Goal: Task Accomplishment & Management: Manage account settings

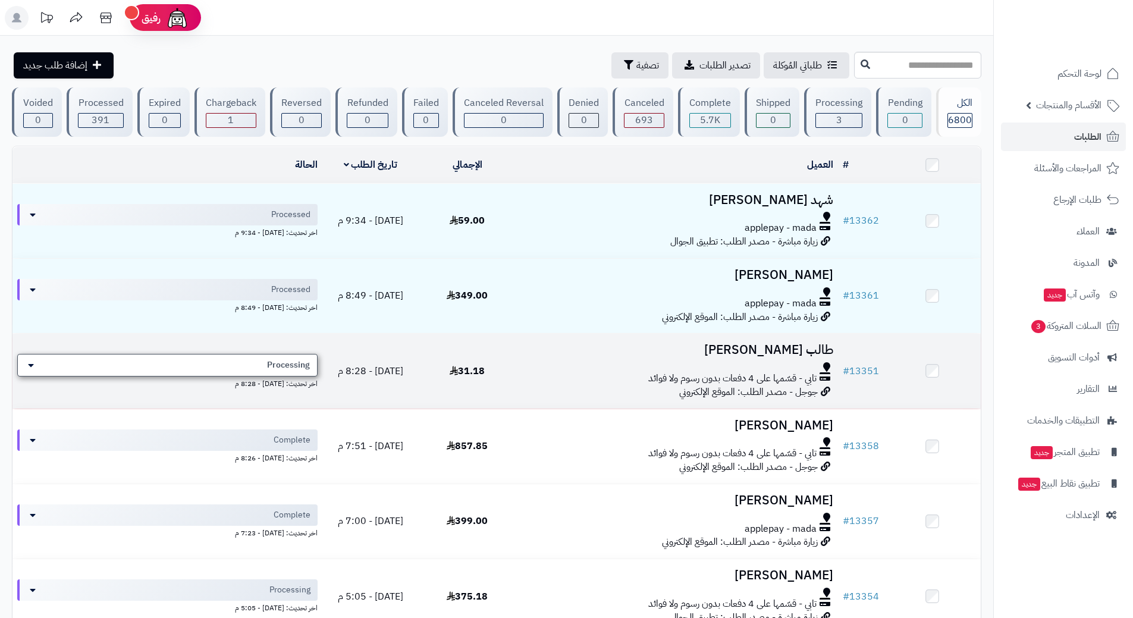
click at [218, 358] on div "Processing" at bounding box center [167, 365] width 300 height 23
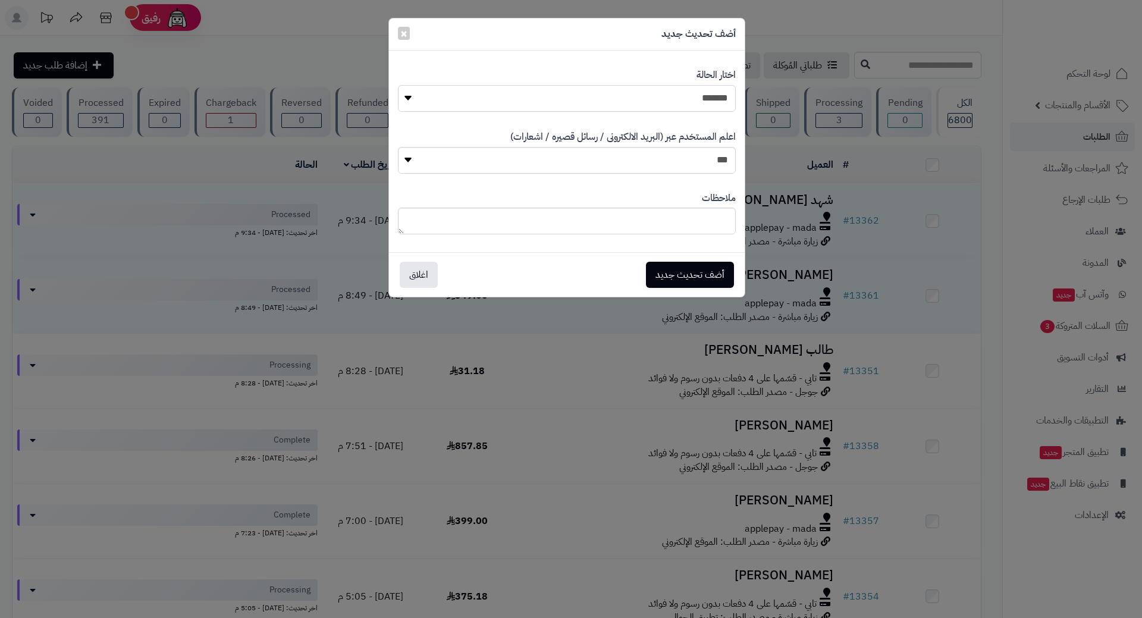
click at [496, 106] on select "**********" at bounding box center [567, 98] width 338 height 27
select select "*"
click at [398, 85] on select "**********" at bounding box center [567, 98] width 338 height 27
click at [693, 275] on button "أضف تحديث جديد" at bounding box center [690, 274] width 88 height 26
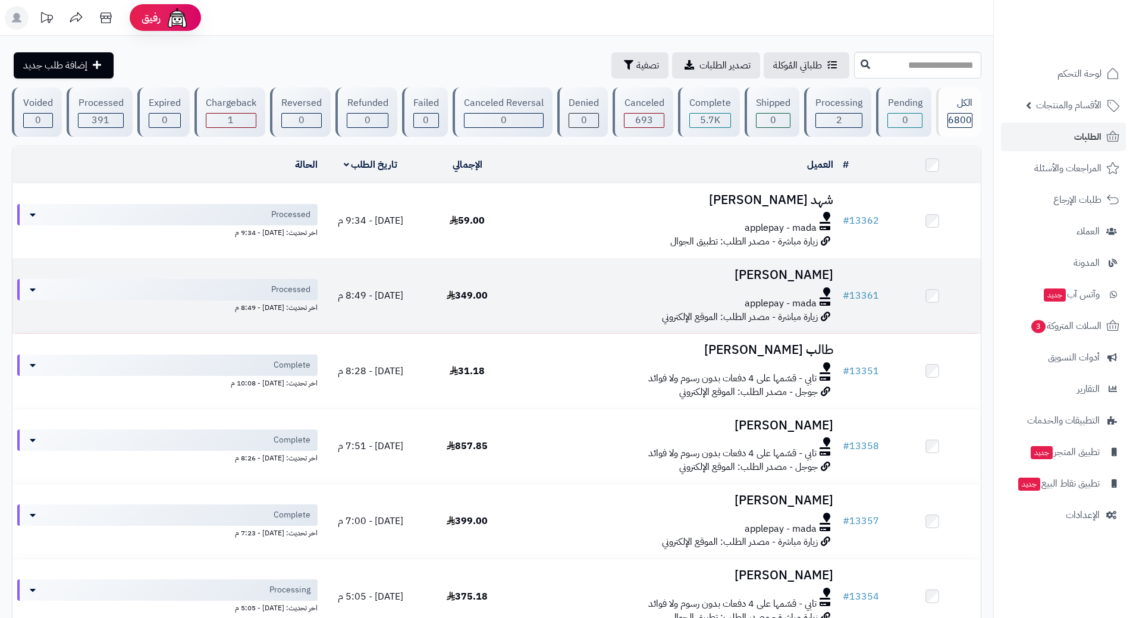
click at [441, 312] on td "349.00" at bounding box center [467, 296] width 97 height 74
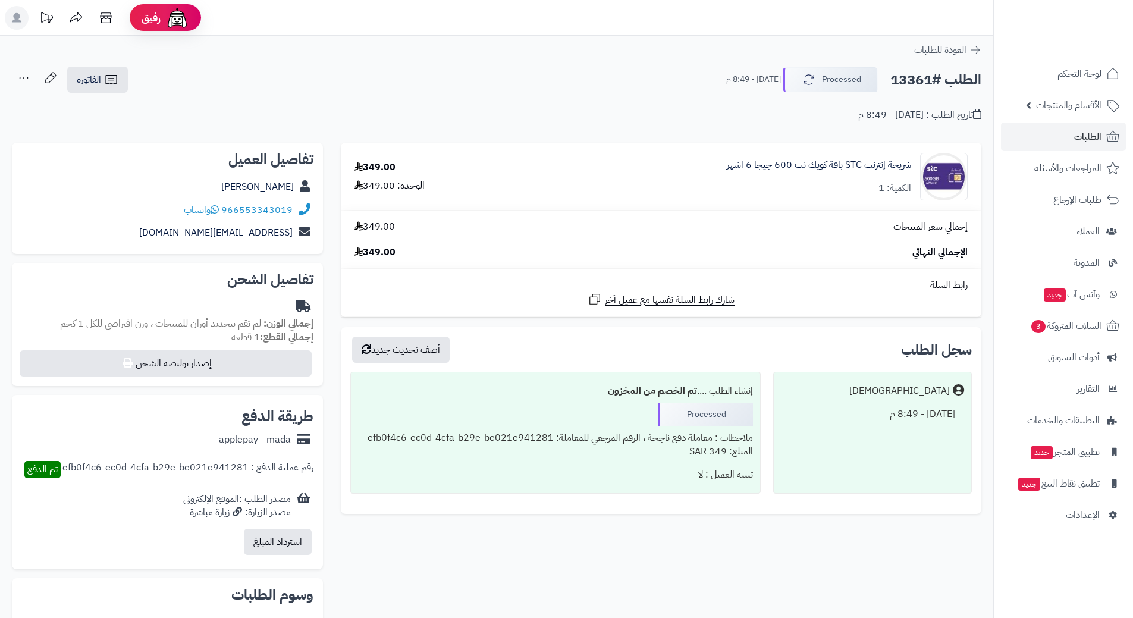
click at [921, 77] on h2 "الطلب #13361" at bounding box center [935, 80] width 91 height 24
click at [922, 79] on h2 "الطلب #13361" at bounding box center [935, 80] width 91 height 24
click at [924, 79] on h2 "الطلب #13361" at bounding box center [935, 80] width 91 height 24
click at [926, 77] on h2 "الطلب #13361" at bounding box center [935, 80] width 91 height 24
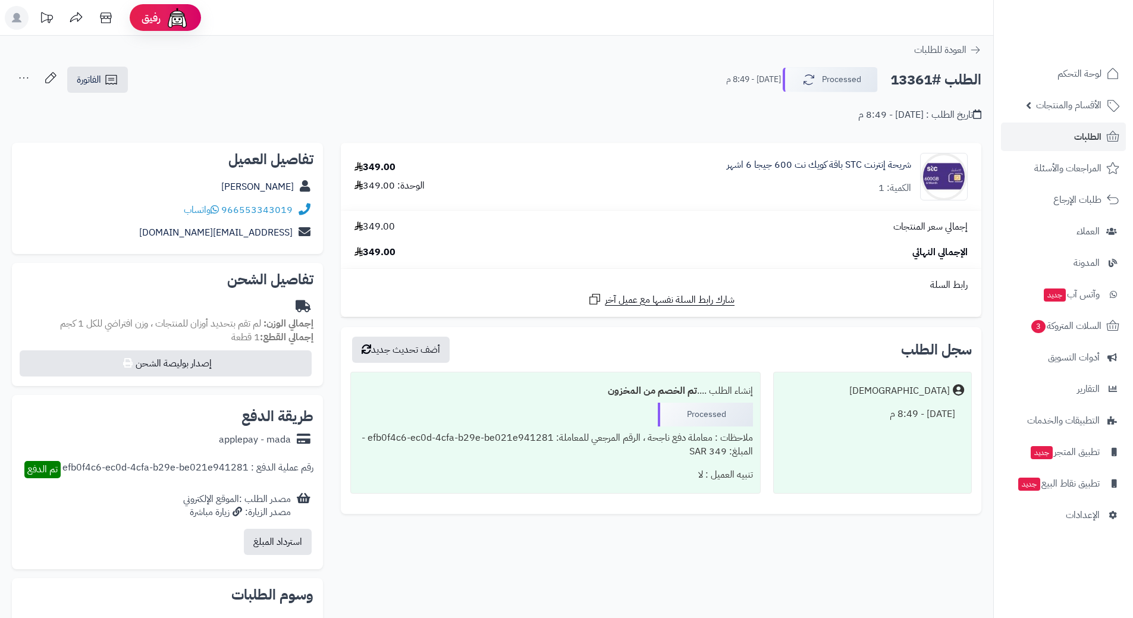
click at [926, 76] on h2 "الطلب #13361" at bounding box center [935, 80] width 91 height 24
click at [927, 74] on h2 "الطلب #13361" at bounding box center [935, 80] width 91 height 24
click at [941, 81] on h2 "الطلب #13361" at bounding box center [935, 80] width 91 height 24
click at [941, 80] on h2 "الطلب #13361" at bounding box center [935, 80] width 91 height 24
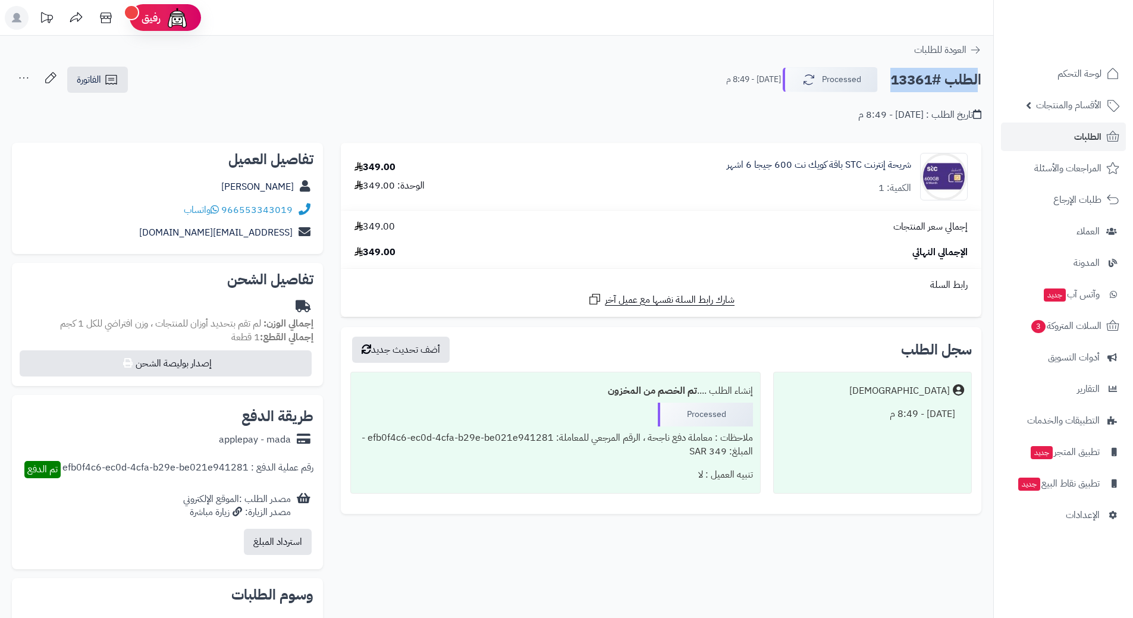
click at [941, 80] on h2 "الطلب #13361" at bounding box center [935, 80] width 91 height 24
copy div "الطلب #13361 Processed"
click at [216, 208] on icon at bounding box center [215, 210] width 8 height 10
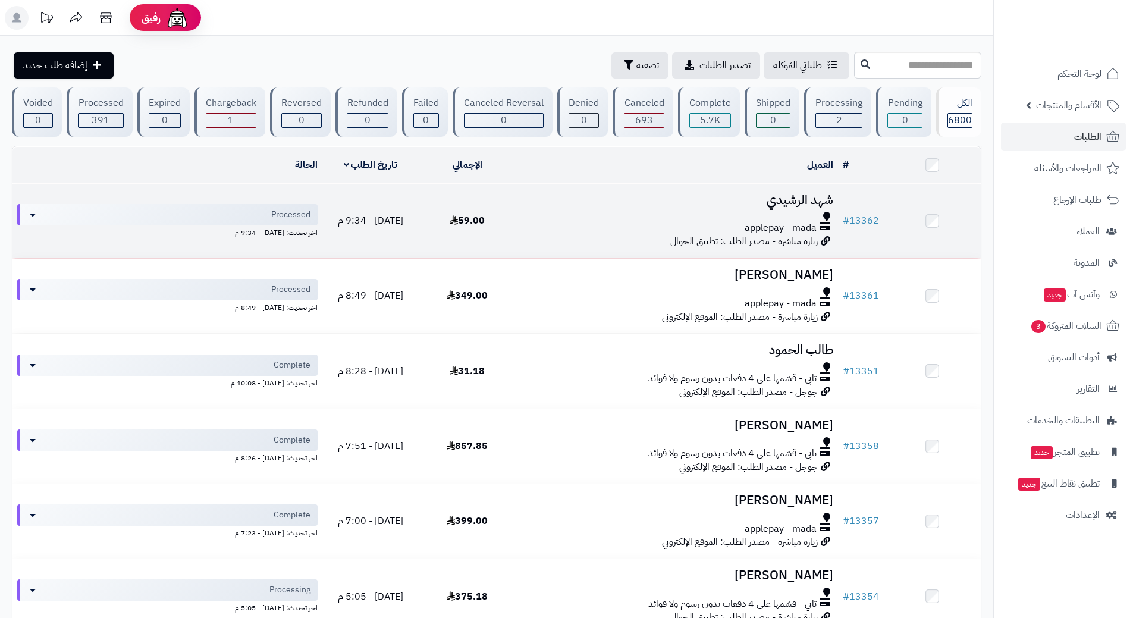
click at [554, 215] on div at bounding box center [676, 217] width 313 height 10
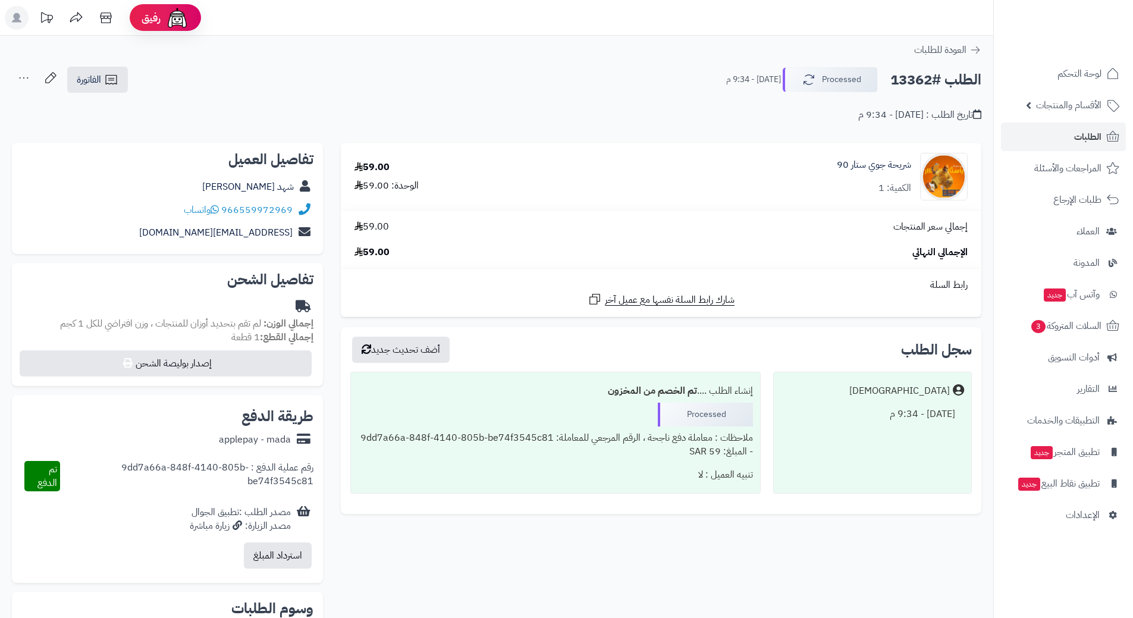
click at [935, 71] on h2 "الطلب #13362" at bounding box center [935, 80] width 91 height 24
click at [937, 79] on h2 "الطلب #13362" at bounding box center [935, 80] width 91 height 24
copy div "الطلب #13362 Processed"
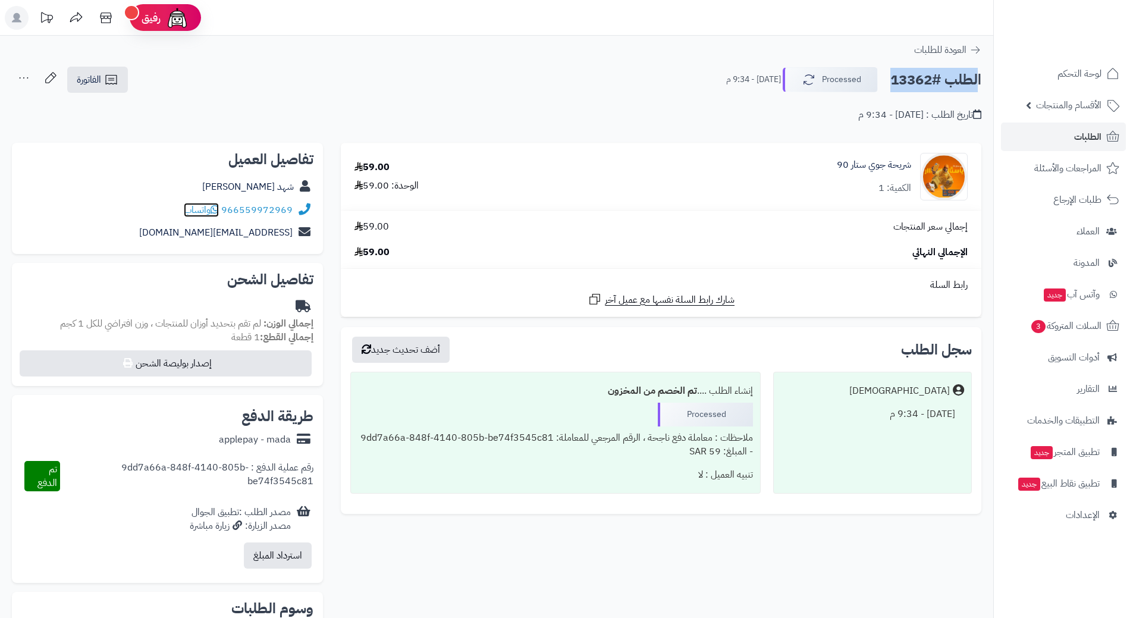
click at [216, 208] on icon at bounding box center [215, 210] width 8 height 10
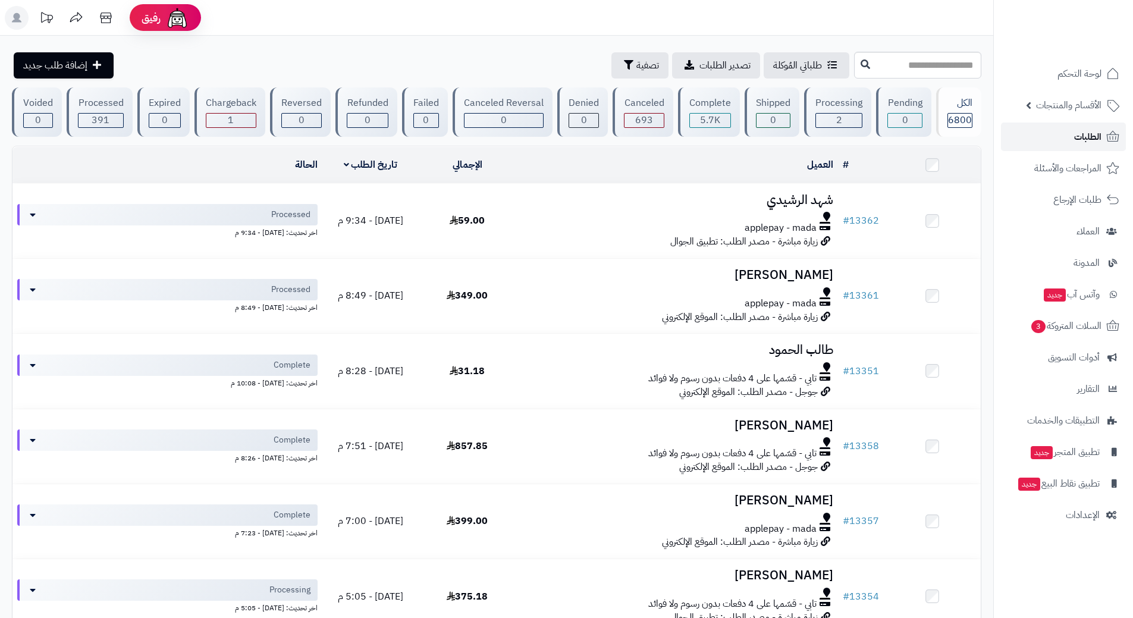
click at [1060, 137] on link "الطلبات" at bounding box center [1063, 137] width 125 height 29
click at [1014, 323] on link "السلات المتروكة 3" at bounding box center [1063, 326] width 125 height 29
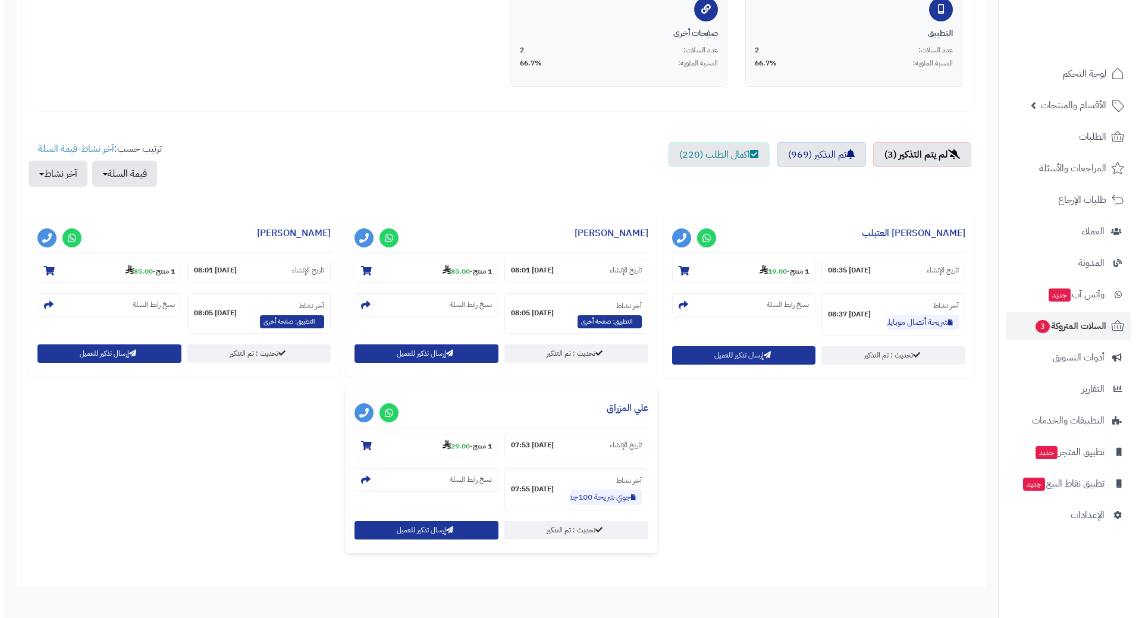
scroll to position [297, 0]
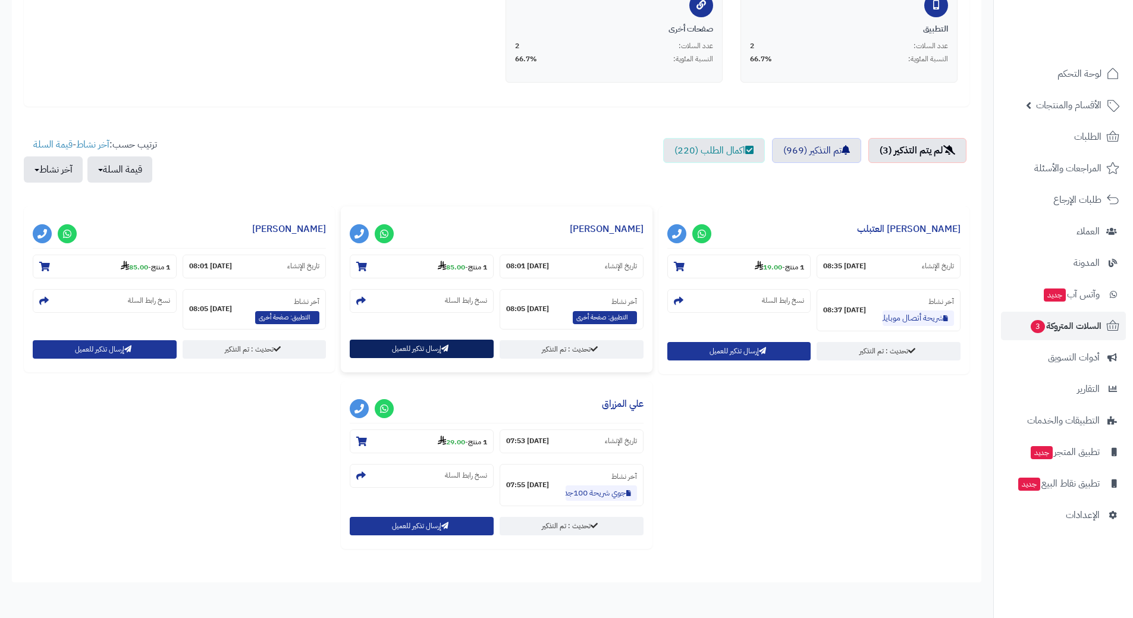
click at [453, 350] on button "إرسال تذكير للعميل" at bounding box center [422, 349] width 144 height 18
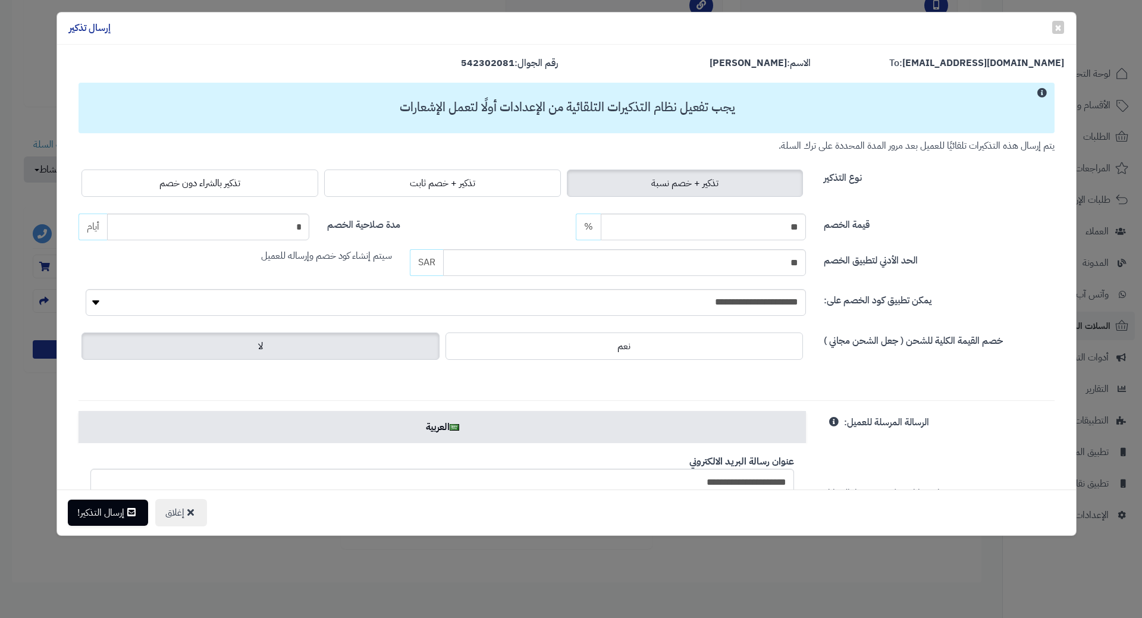
drag, startPoint x: 255, startPoint y: 187, endPoint x: 252, endPoint y: 199, distance: 12.4
click at [255, 187] on label "تذكير بالشراء دون خصم" at bounding box center [199, 182] width 237 height 27
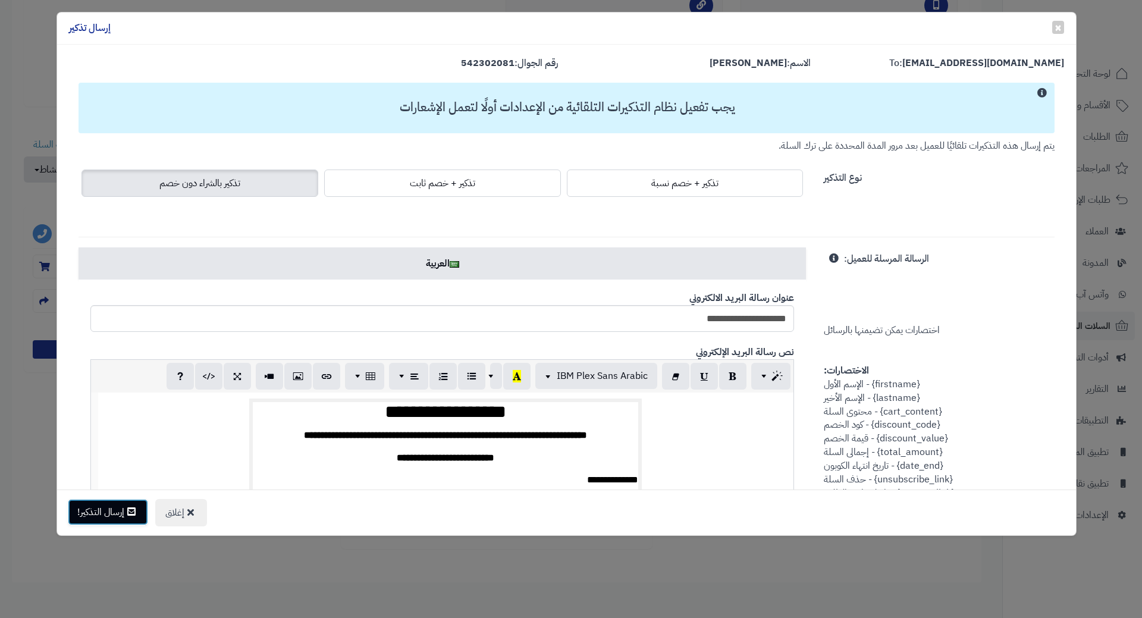
drag, startPoint x: 115, startPoint y: 505, endPoint x: 100, endPoint y: 510, distance: 16.4
click at [115, 505] on button "إرسال التذكير!" at bounding box center [108, 512] width 80 height 26
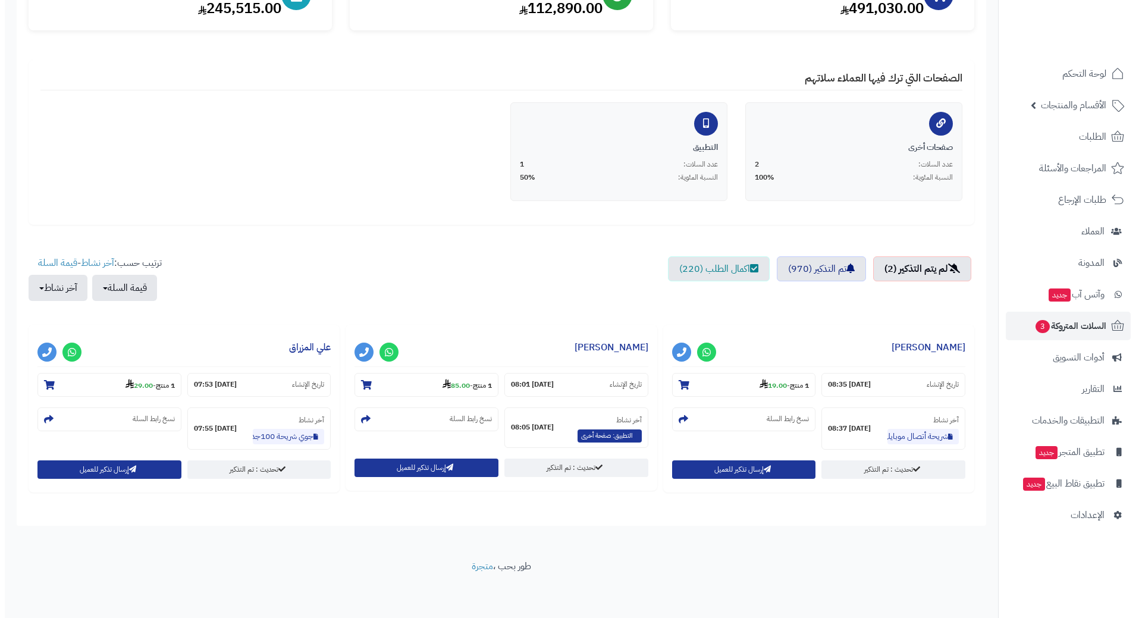
scroll to position [180, 0]
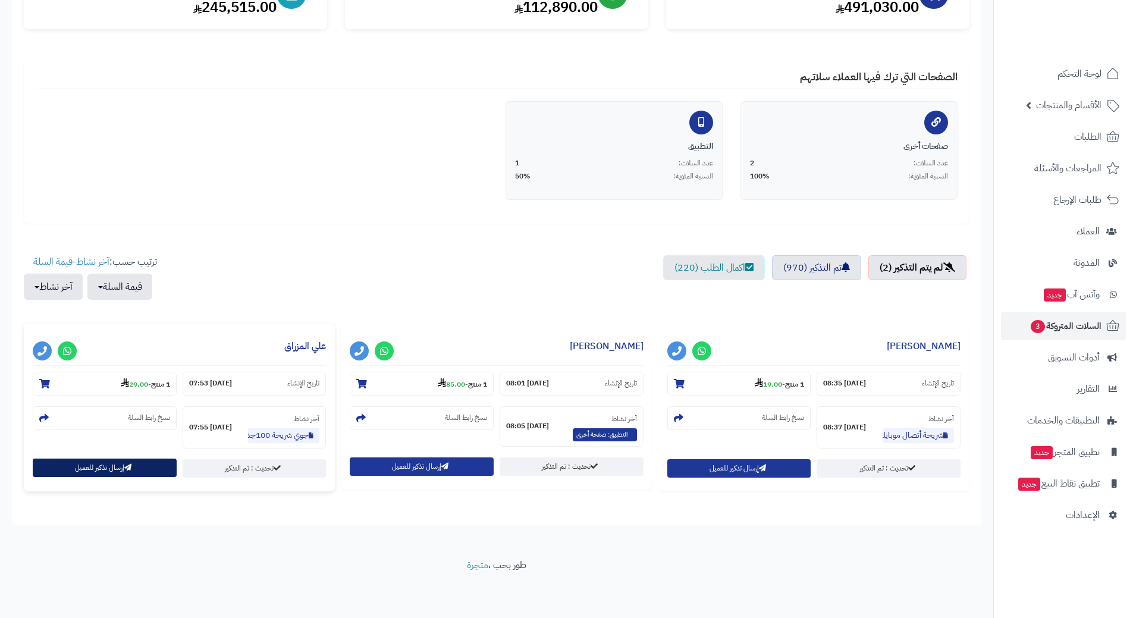
click at [137, 470] on button "إرسال تذكير للعميل" at bounding box center [105, 468] width 144 height 18
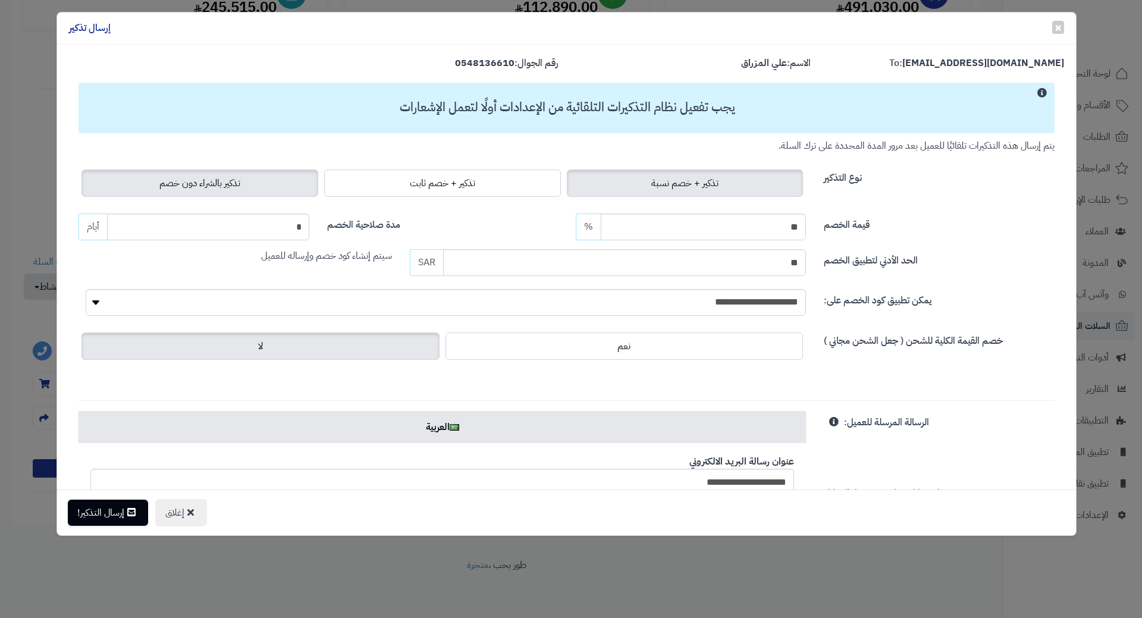
click at [226, 190] on label "تذكير بالشراء دون خصم" at bounding box center [199, 182] width 237 height 27
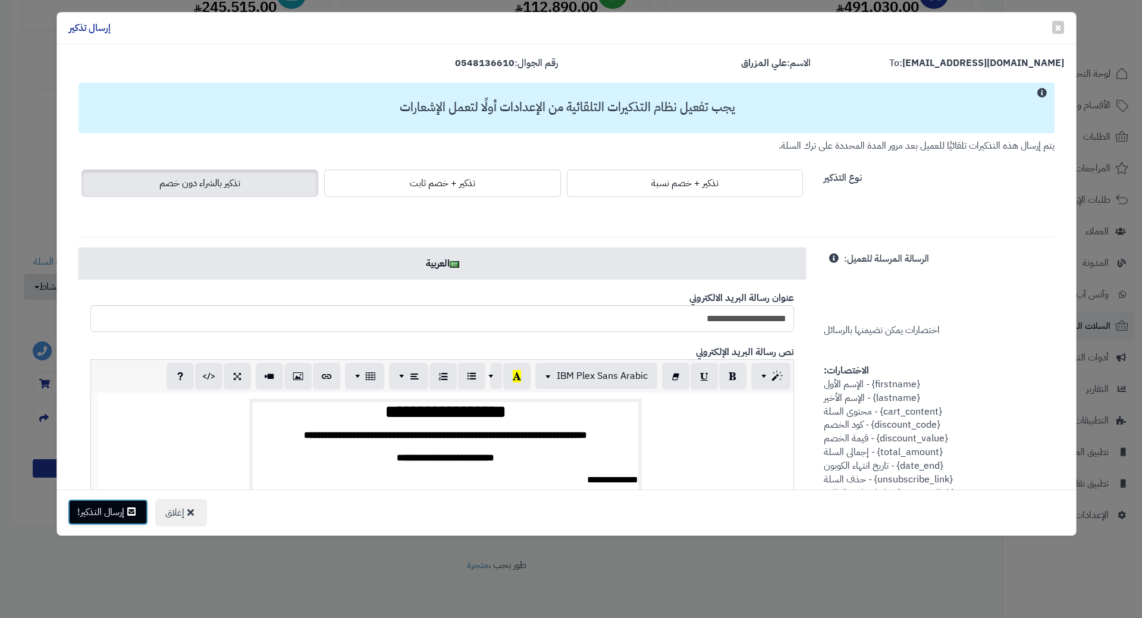
click at [115, 523] on button "إرسال التذكير!" at bounding box center [108, 512] width 80 height 26
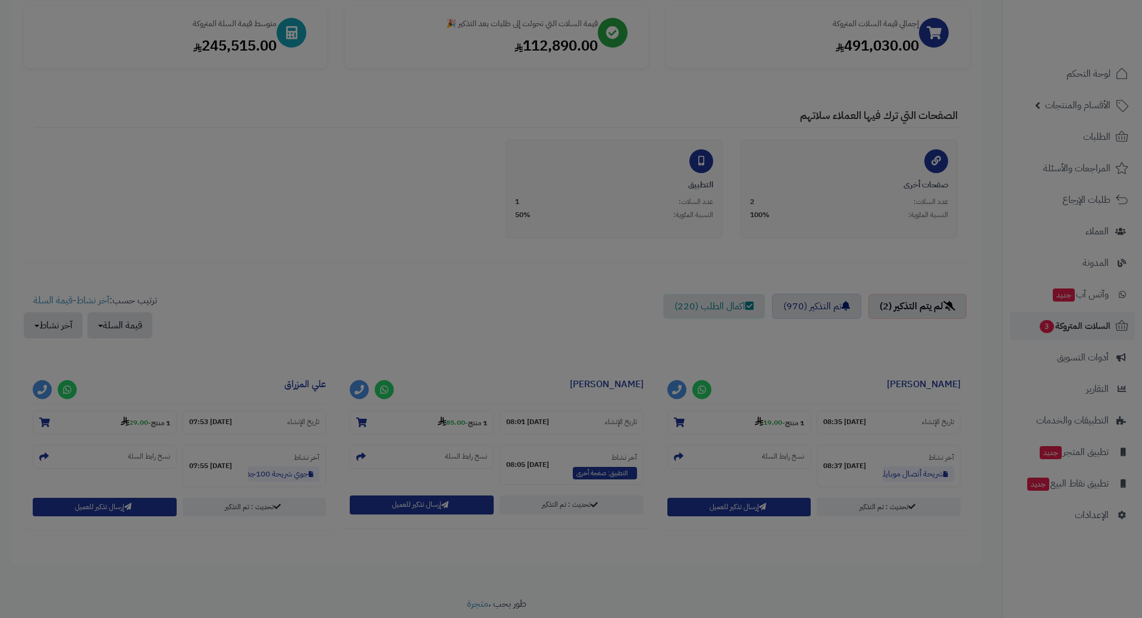
scroll to position [219, 0]
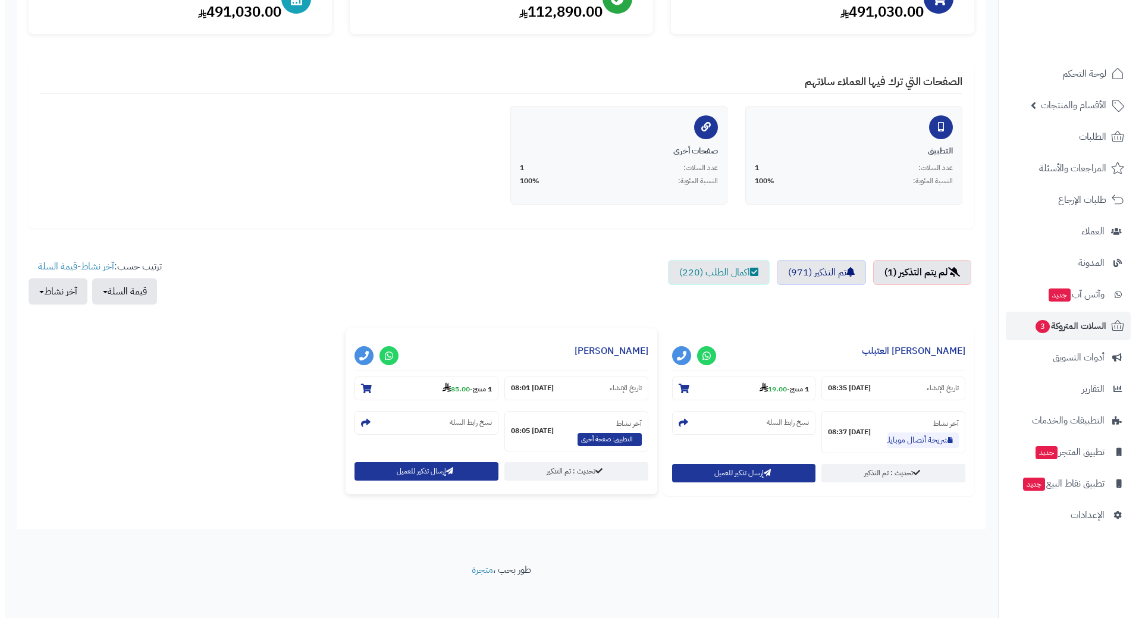
scroll to position [180, 0]
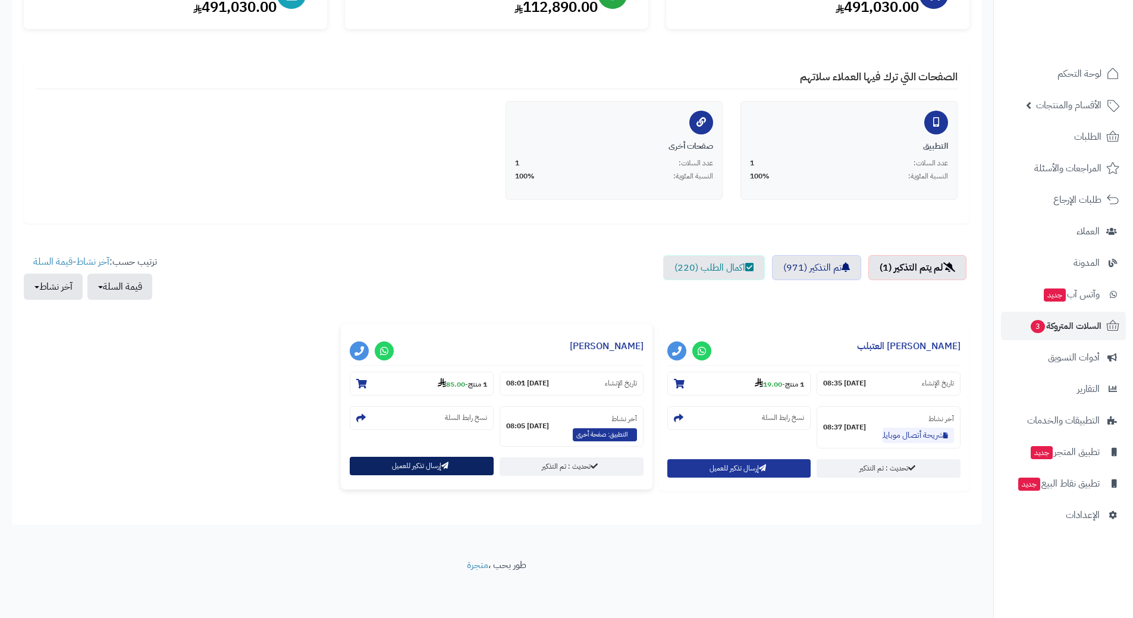
click at [451, 473] on button "إرسال تذكير للعميل" at bounding box center [422, 466] width 144 height 18
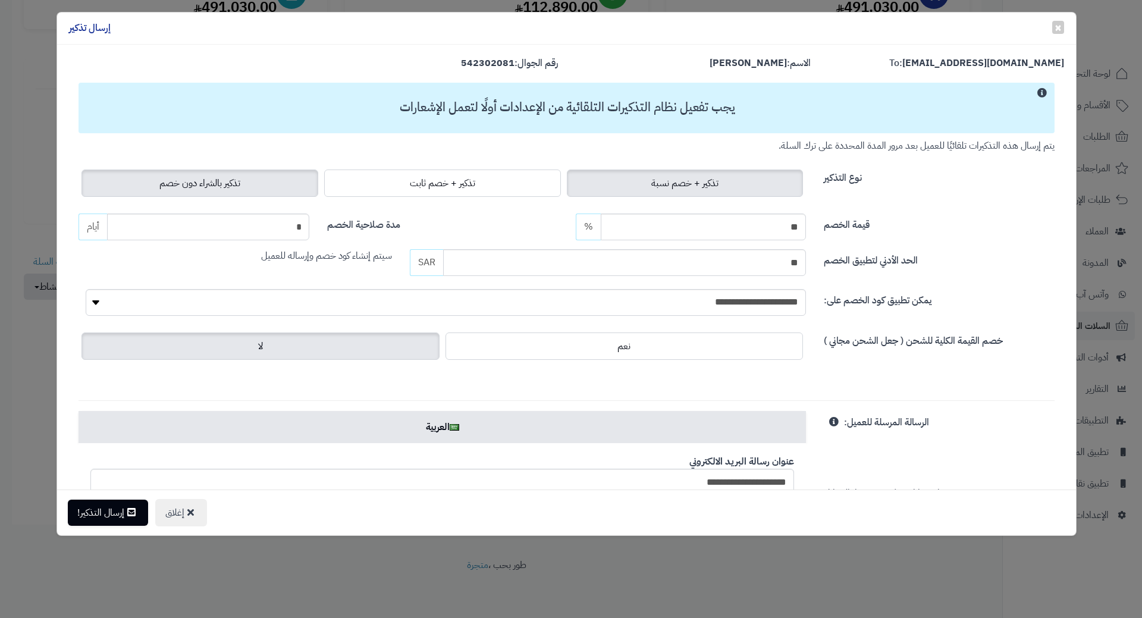
drag, startPoint x: 232, startPoint y: 180, endPoint x: 213, endPoint y: 193, distance: 23.1
click at [232, 180] on span "تذكير بالشراء دون خصم" at bounding box center [199, 183] width 81 height 14
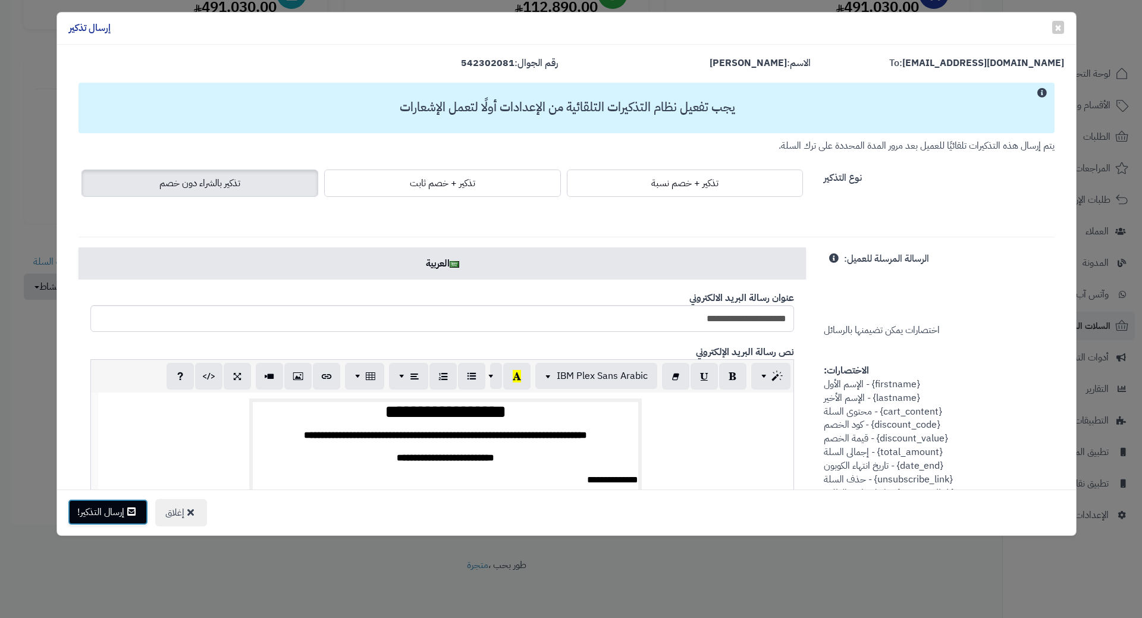
click at [103, 508] on button "إرسال التذكير!" at bounding box center [108, 512] width 80 height 26
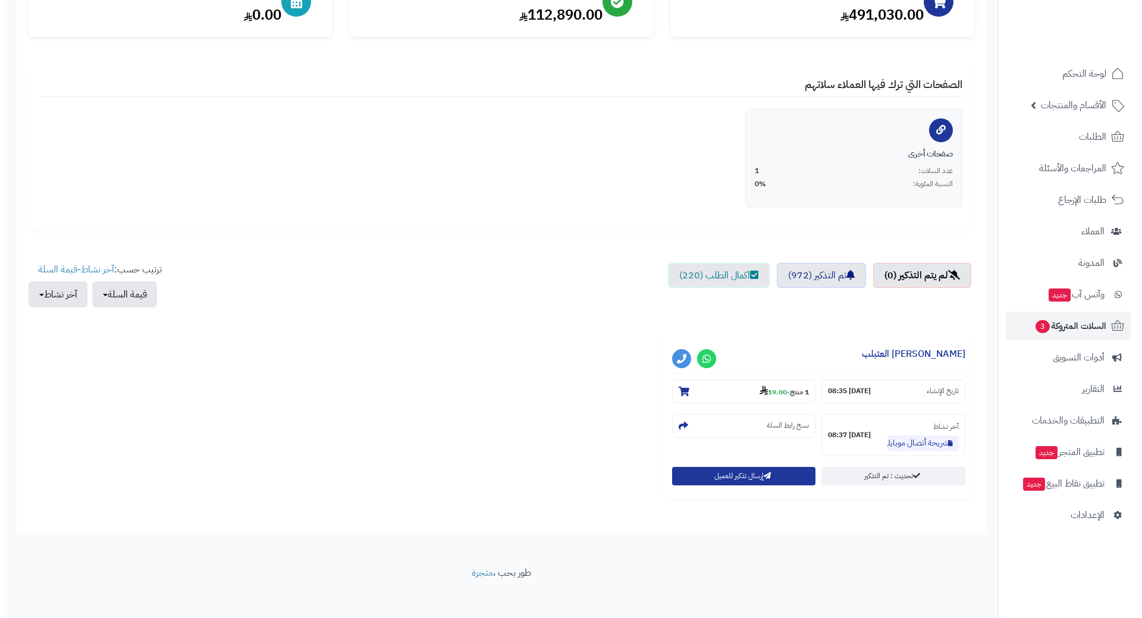
scroll to position [178, 0]
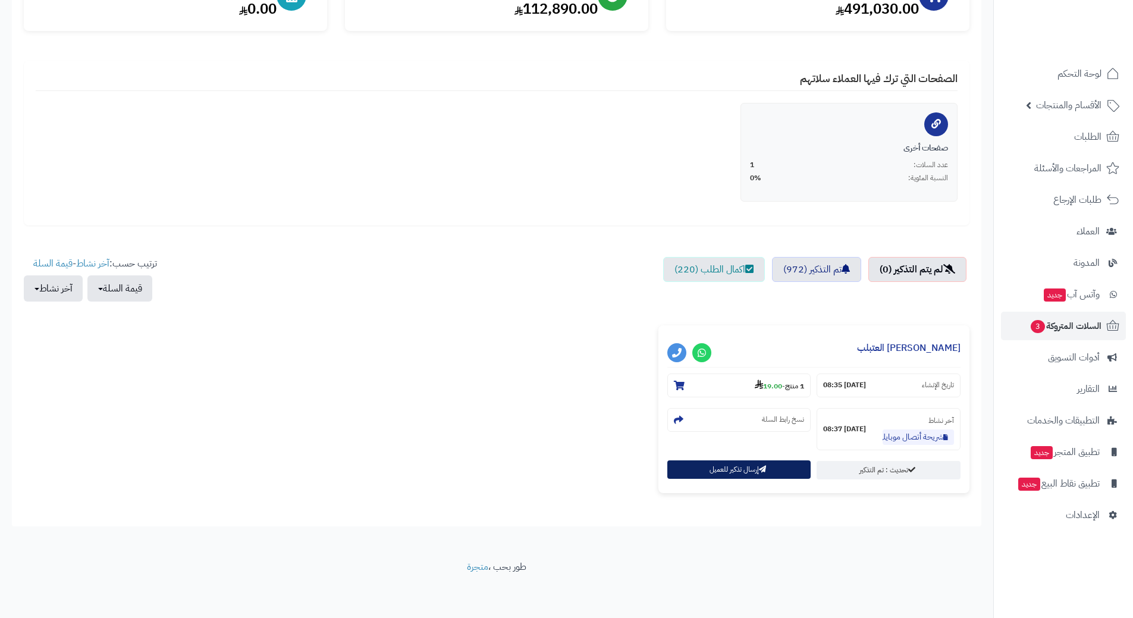
click at [685, 474] on button "إرسال تذكير للعميل" at bounding box center [739, 469] width 144 height 18
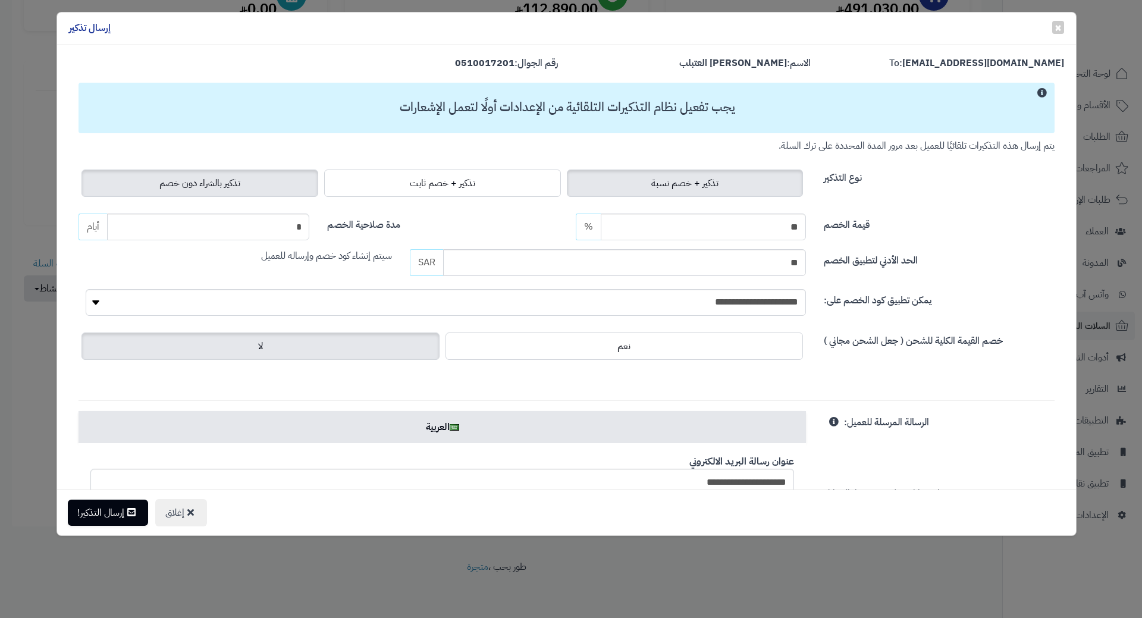
click at [224, 181] on span "تذكير بالشراء دون خصم" at bounding box center [199, 183] width 81 height 14
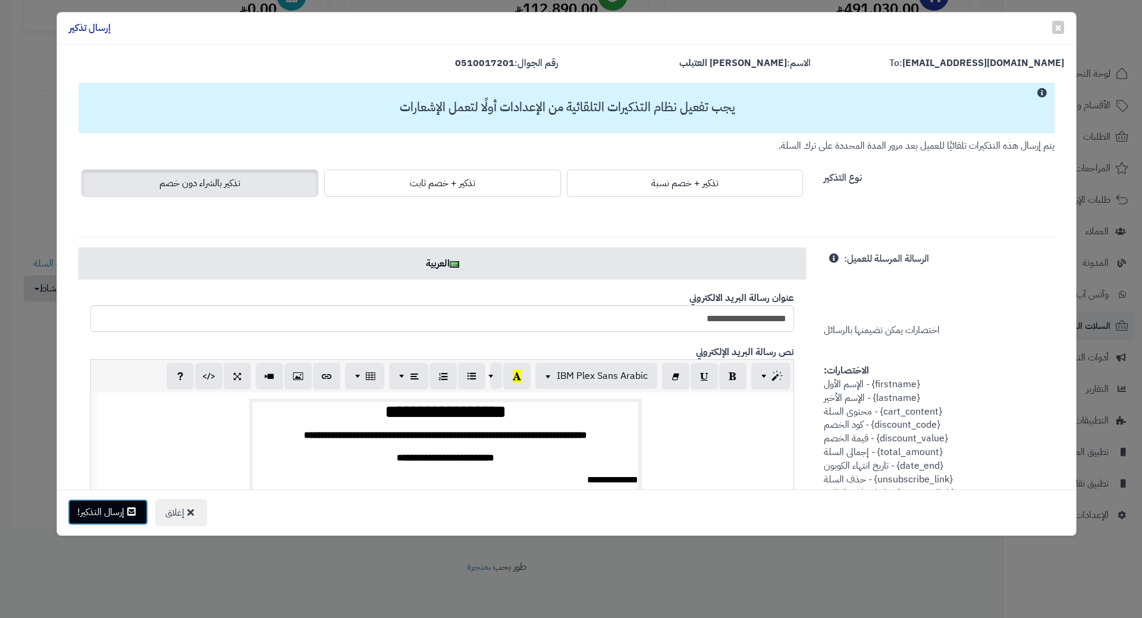
click at [104, 514] on button "إرسال التذكير!" at bounding box center [108, 512] width 80 height 26
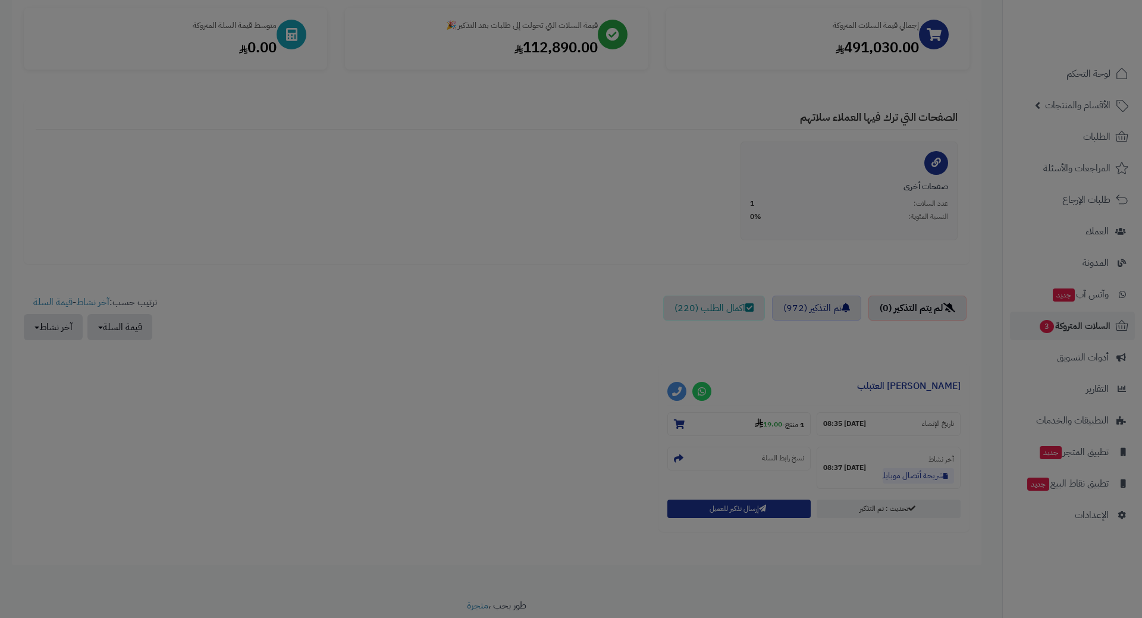
scroll to position [217, 0]
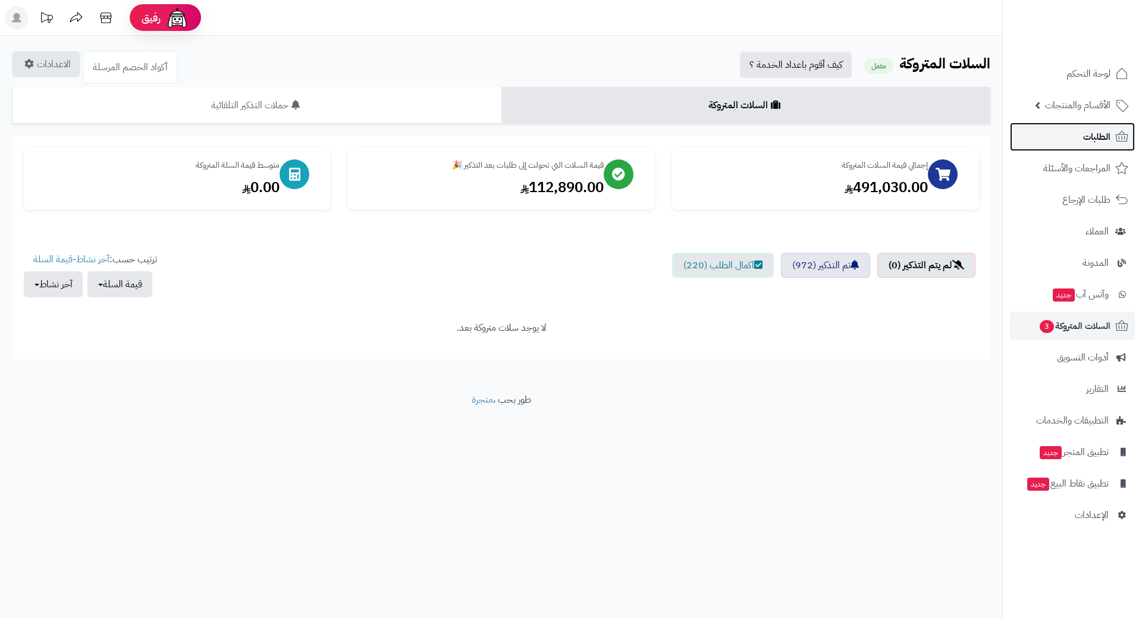
click at [1059, 145] on link "الطلبات" at bounding box center [1072, 137] width 125 height 29
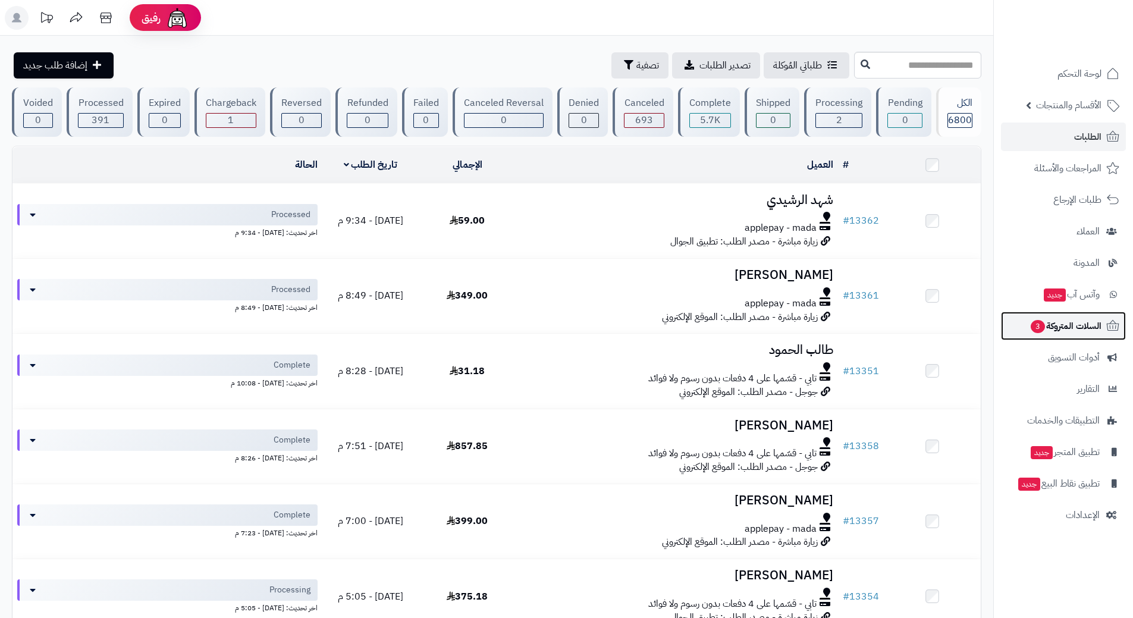
click at [1025, 321] on link "السلات المتروكة 3" at bounding box center [1063, 326] width 125 height 29
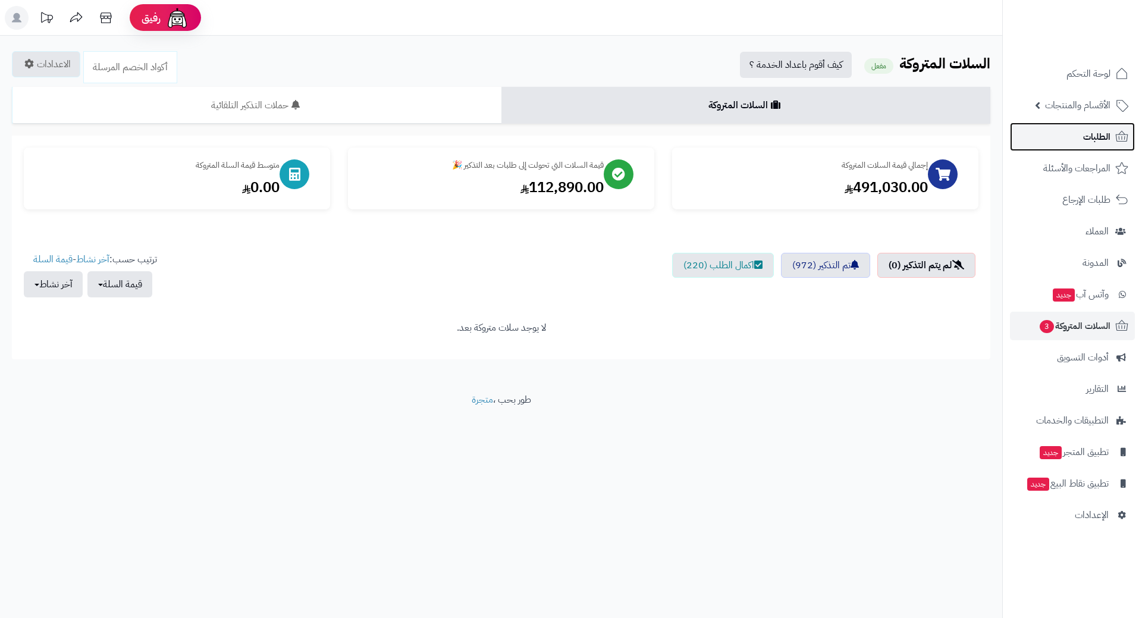
click at [1075, 127] on link "الطلبات" at bounding box center [1072, 137] width 125 height 29
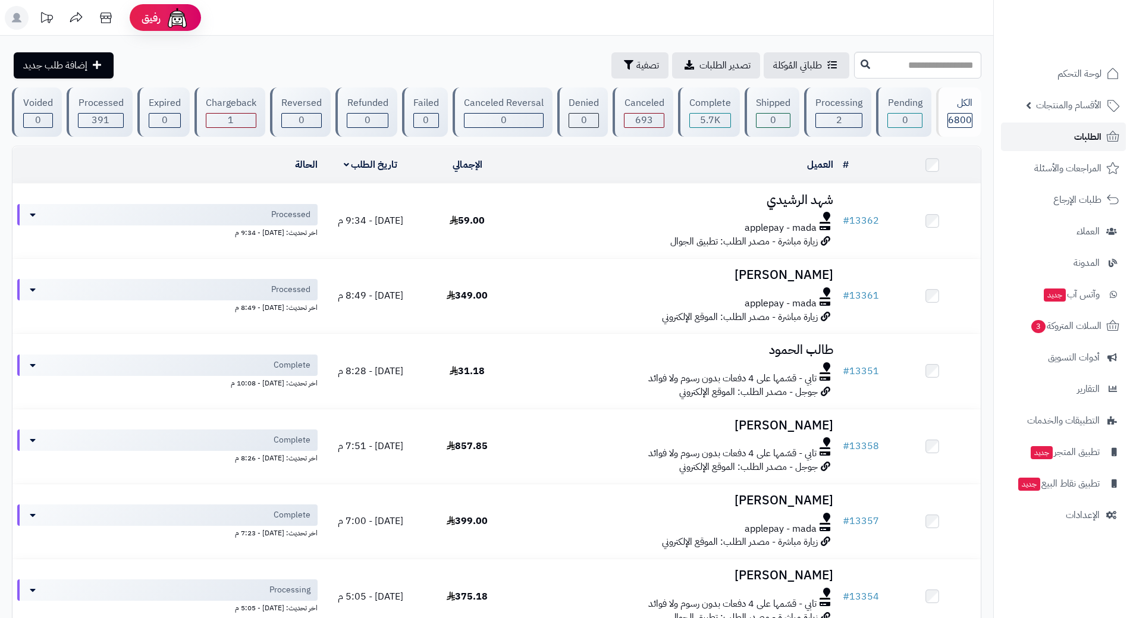
click at [1023, 134] on link "الطلبات" at bounding box center [1063, 137] width 125 height 29
click at [1094, 129] on span "الطلبات" at bounding box center [1087, 136] width 27 height 17
click at [1022, 137] on link "الطلبات" at bounding box center [1063, 137] width 125 height 29
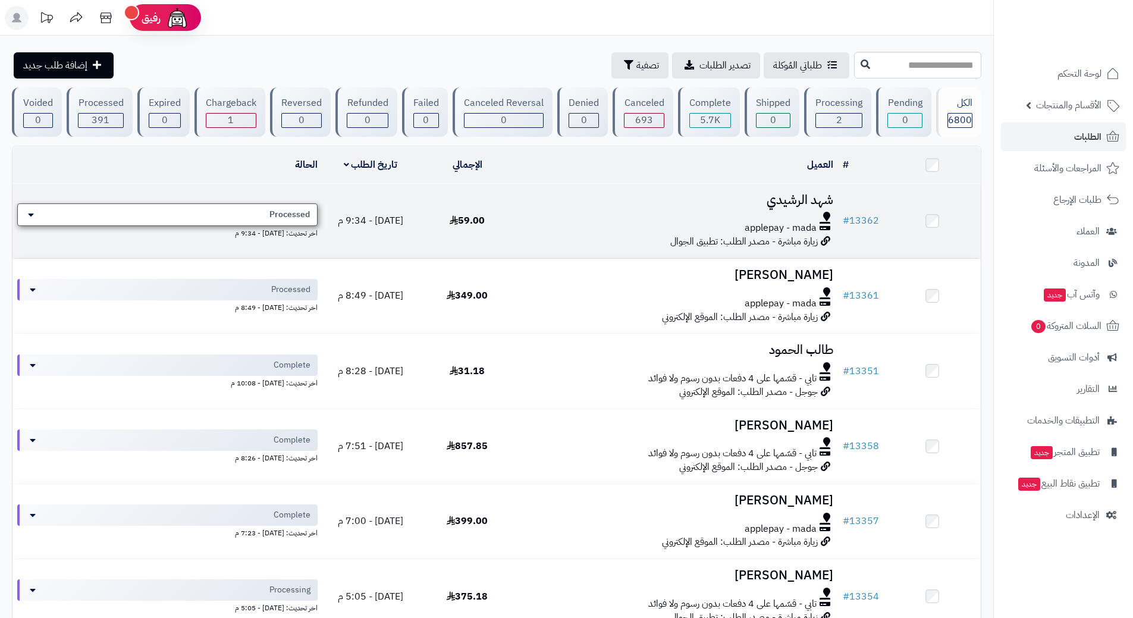
click at [177, 214] on div "Processed" at bounding box center [167, 214] width 300 height 23
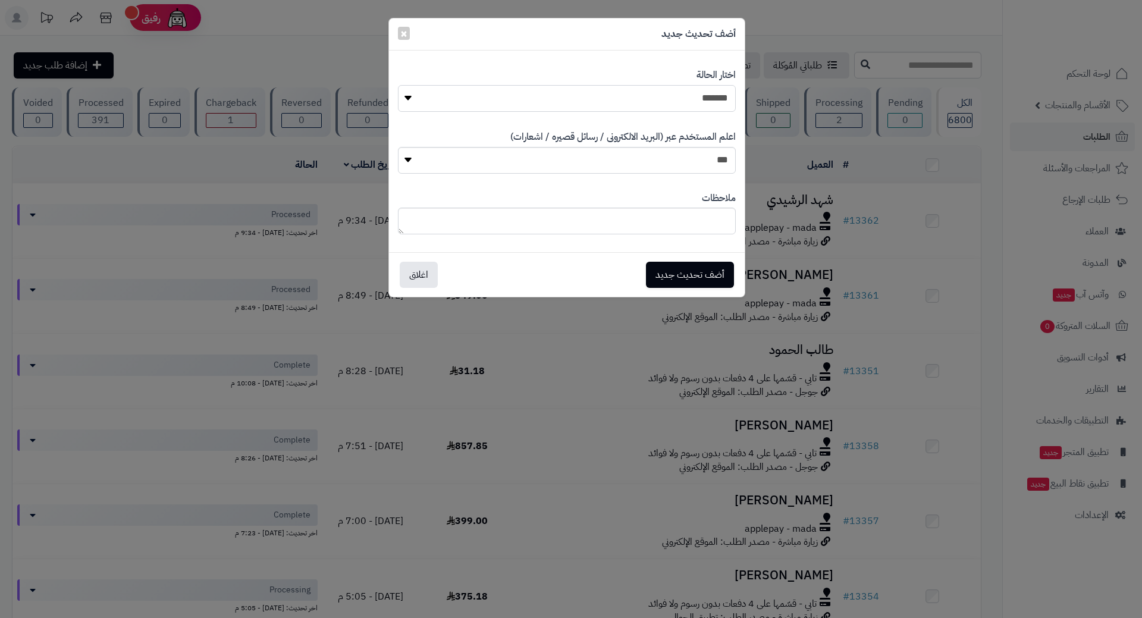
click at [456, 97] on select "**********" at bounding box center [567, 98] width 338 height 27
select select "*"
click at [398, 85] on select "**********" at bounding box center [567, 98] width 338 height 27
click at [690, 280] on button "أضف تحديث جديد" at bounding box center [690, 274] width 88 height 26
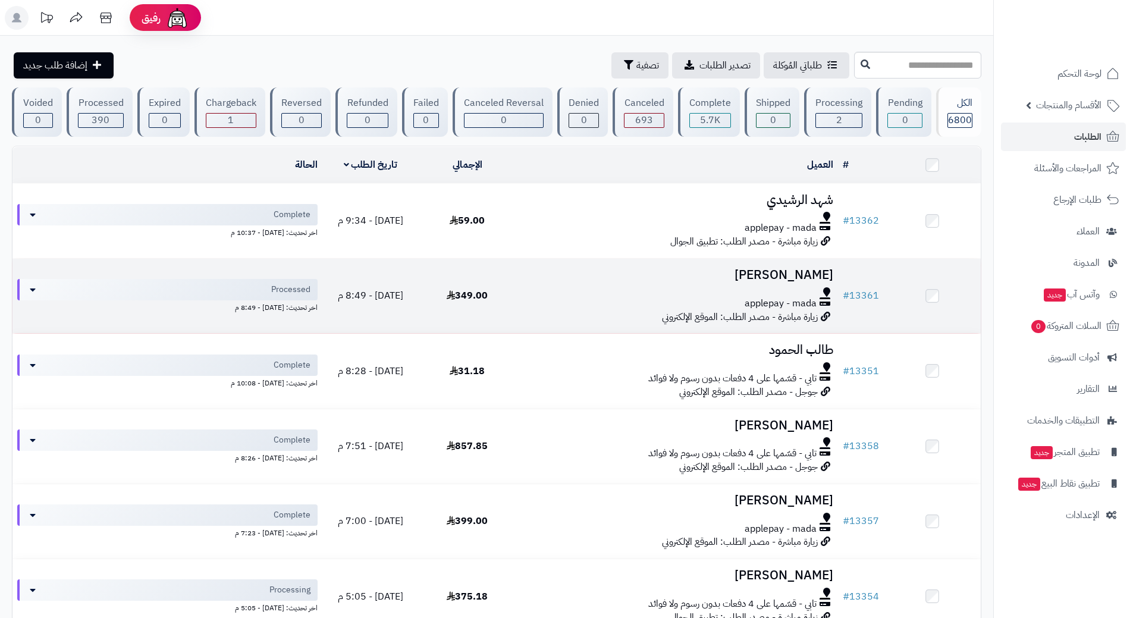
click at [601, 277] on h3 "[PERSON_NAME]" at bounding box center [676, 275] width 313 height 14
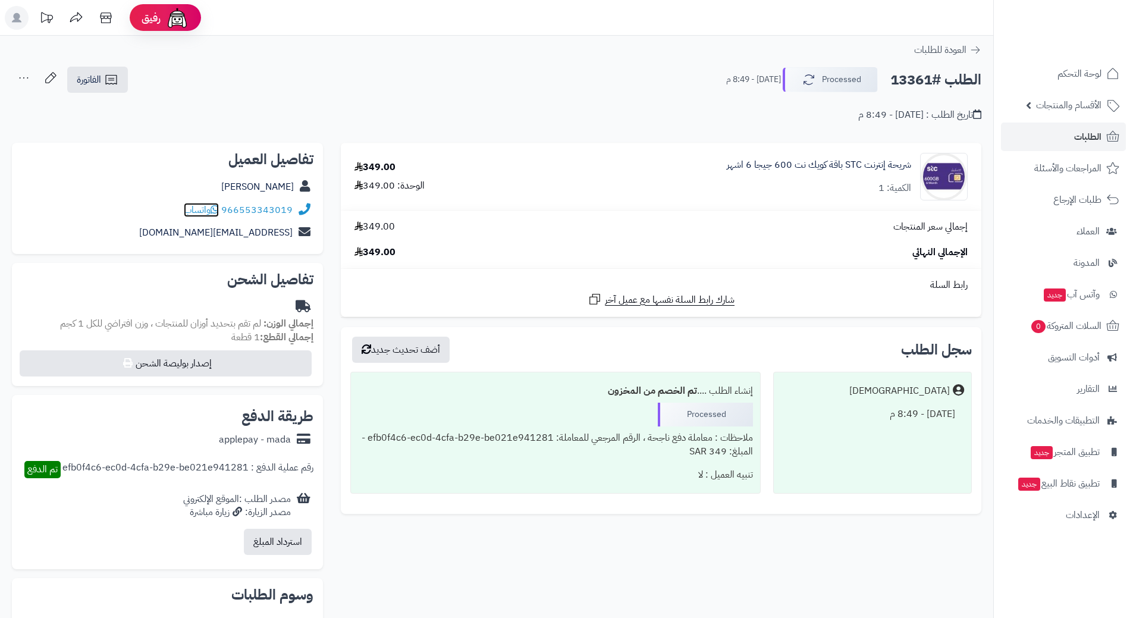
click at [202, 207] on span "واتساب" at bounding box center [201, 210] width 35 height 14
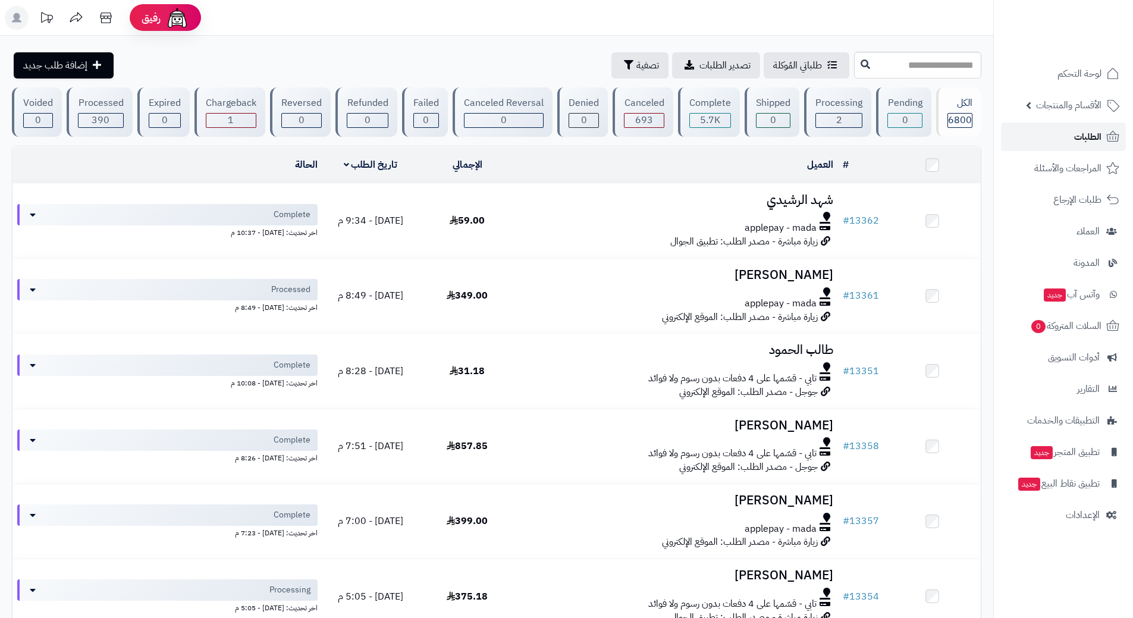
click at [1057, 145] on link "الطلبات" at bounding box center [1063, 137] width 125 height 29
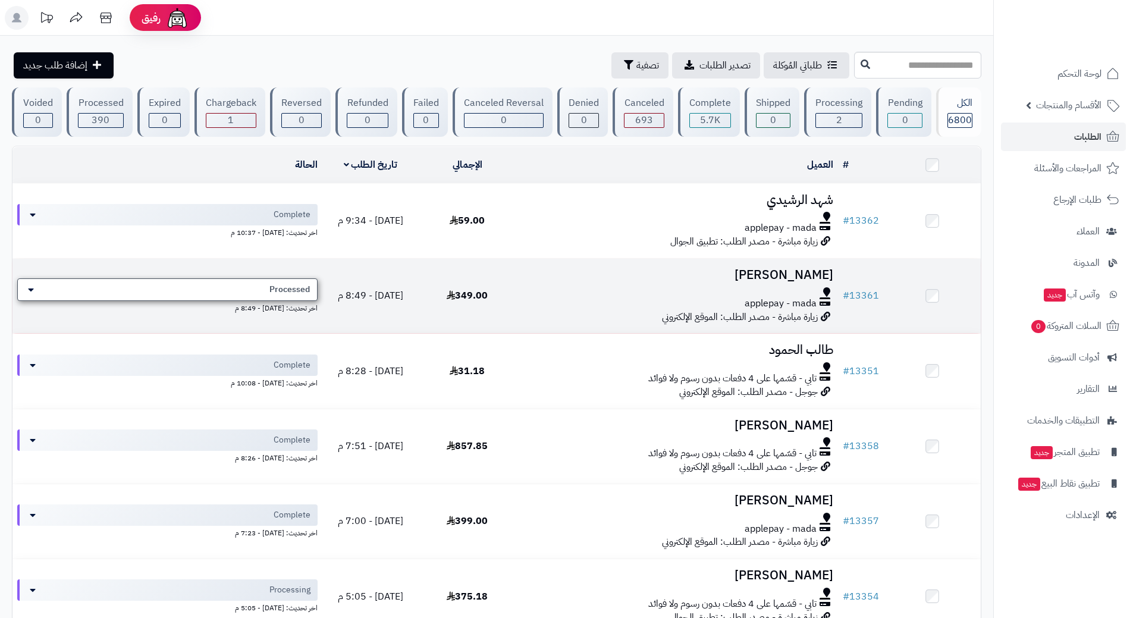
click at [309, 289] on span "Processed" at bounding box center [289, 290] width 40 height 12
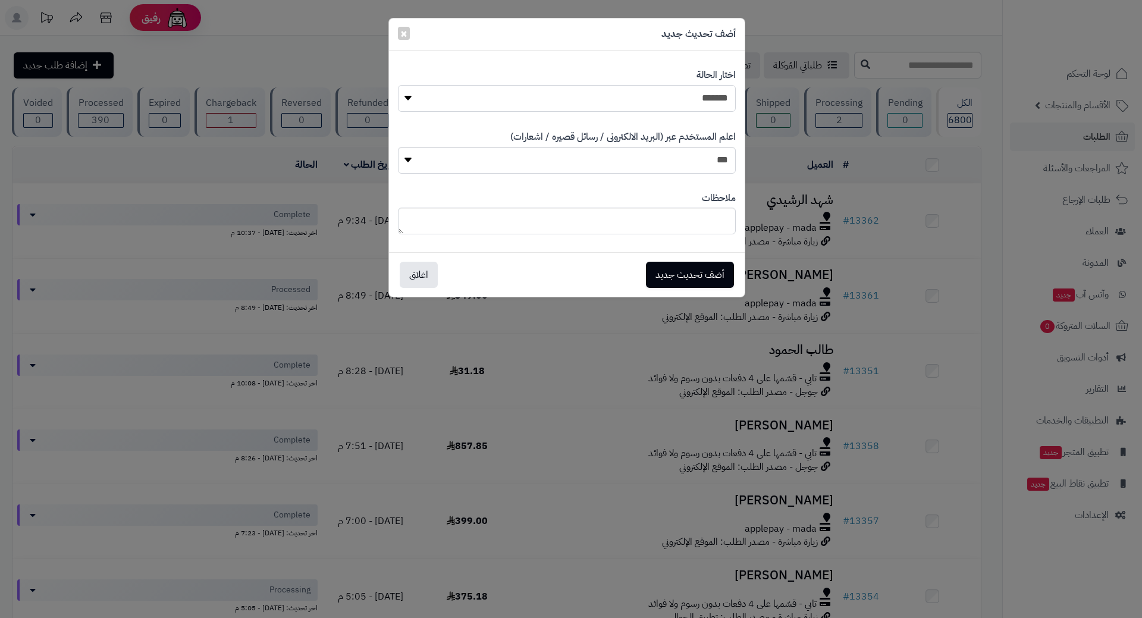
click at [620, 92] on select "**********" at bounding box center [567, 98] width 338 height 27
select select "*"
click at [398, 85] on select "**********" at bounding box center [567, 98] width 338 height 27
click at [679, 268] on button "أضف تحديث جديد" at bounding box center [690, 274] width 88 height 26
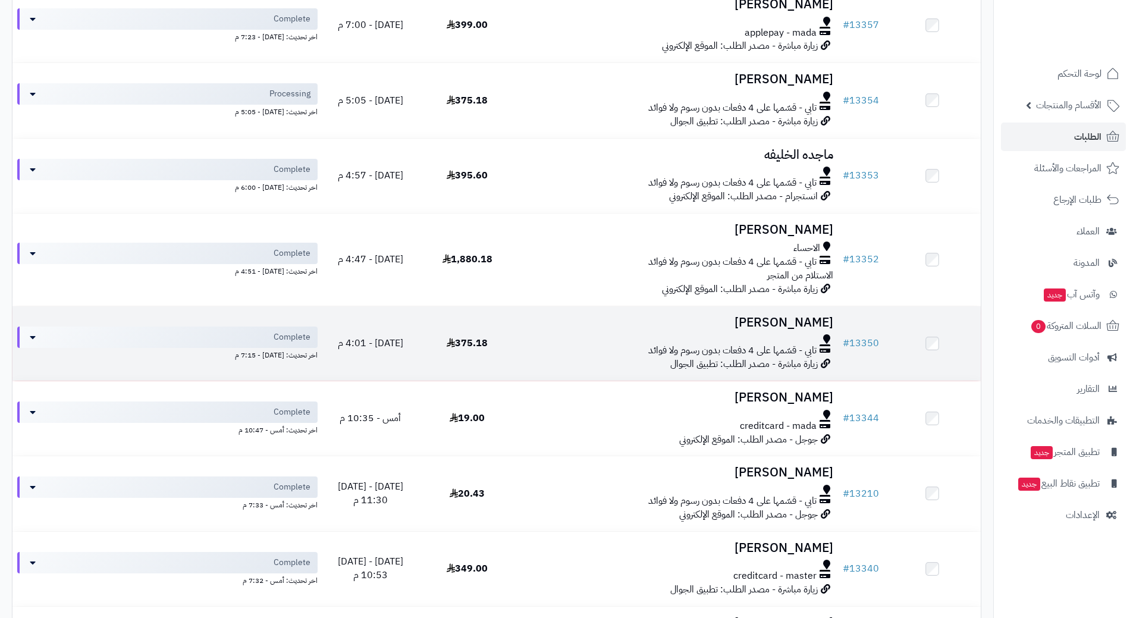
scroll to position [357, 0]
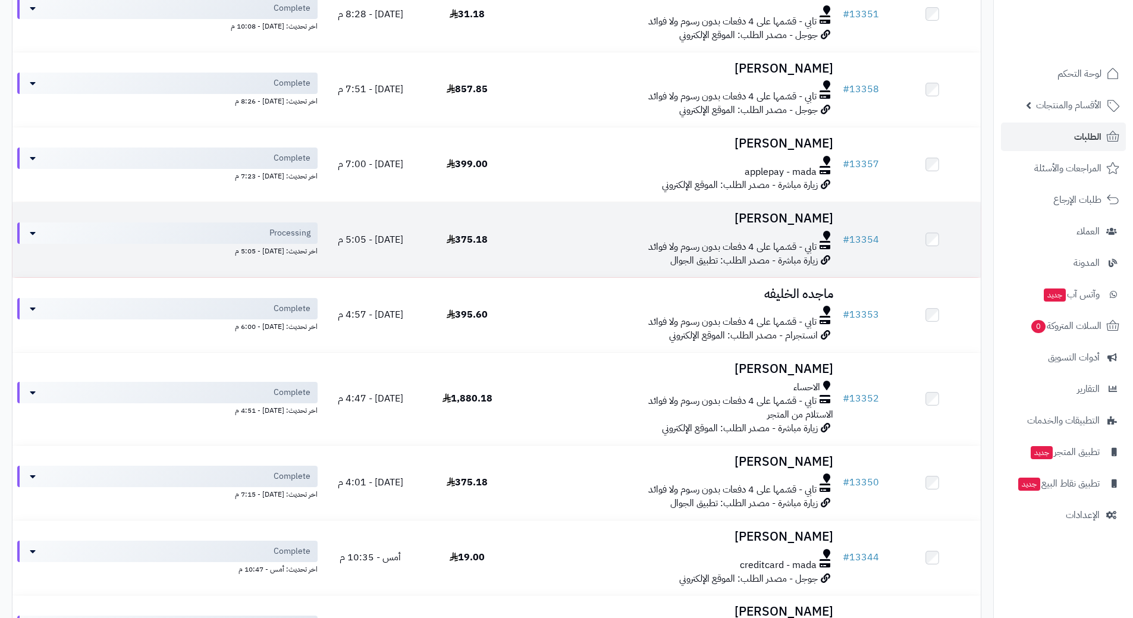
click at [541, 246] on div "تابي - قسّمها على 4 دفعات بدون رسوم ولا فوائد" at bounding box center [676, 247] width 313 height 14
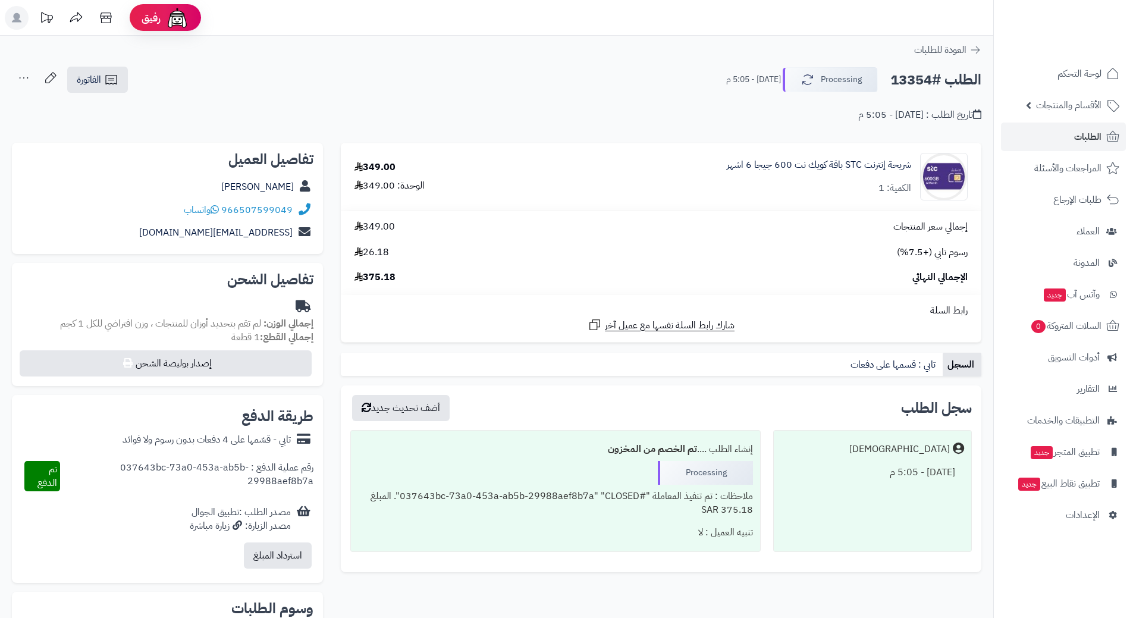
click at [927, 83] on h2 "الطلب #13354" at bounding box center [935, 80] width 91 height 24
copy div "الطلب #13354 Processing"
click at [218, 206] on icon at bounding box center [215, 210] width 8 height 10
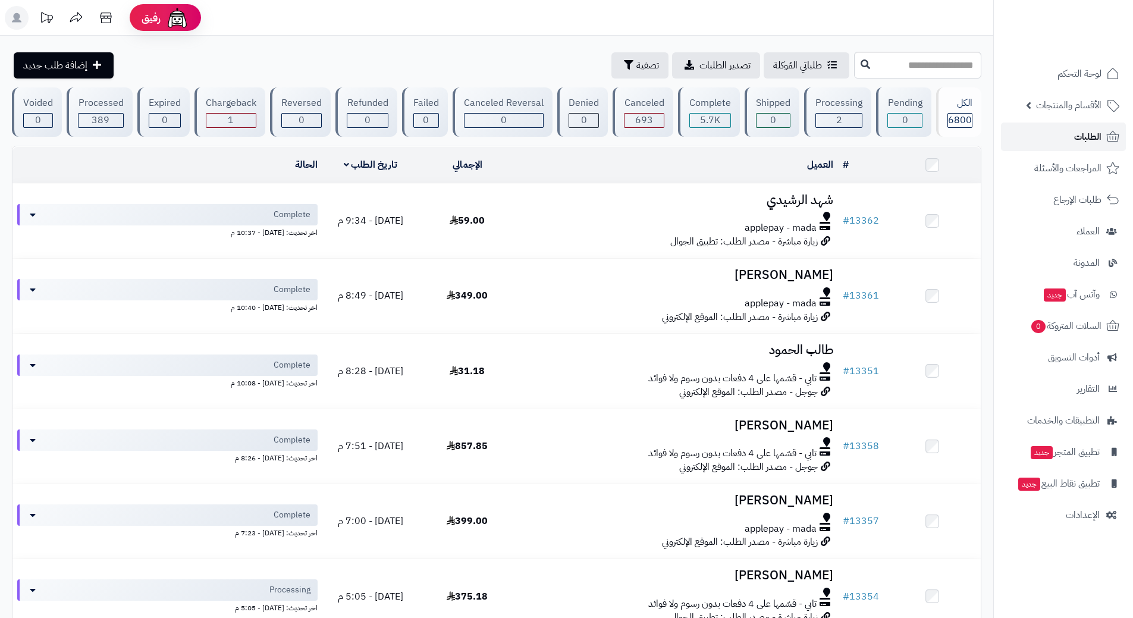
click at [1025, 142] on link "الطلبات" at bounding box center [1063, 137] width 125 height 29
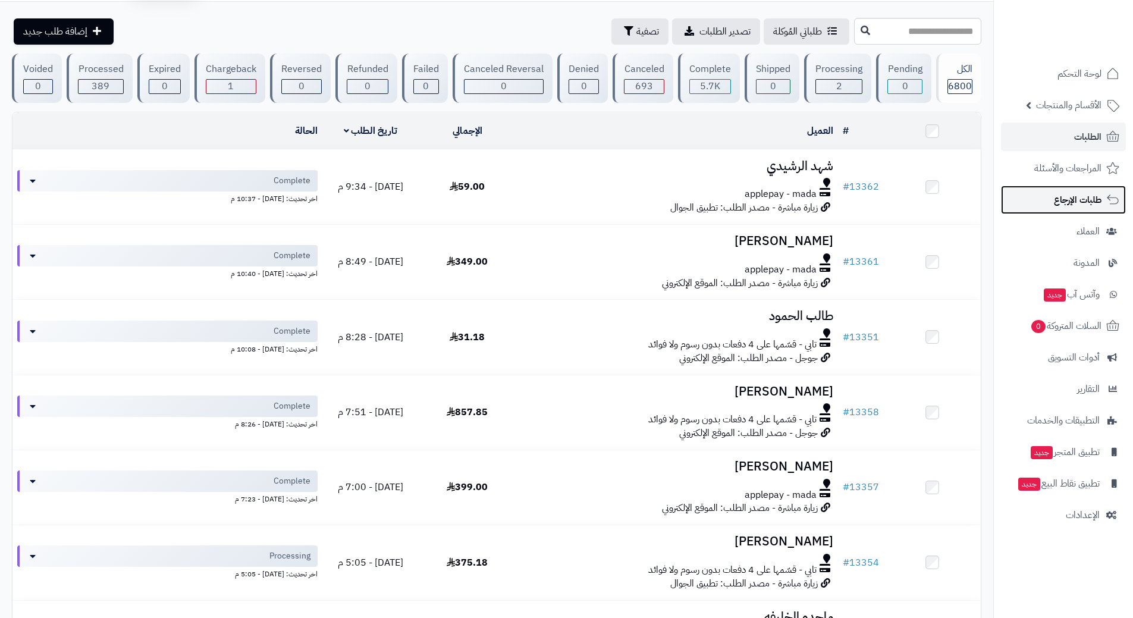
scroll to position [58, 0]
